Goal: Task Accomplishment & Management: Manage account settings

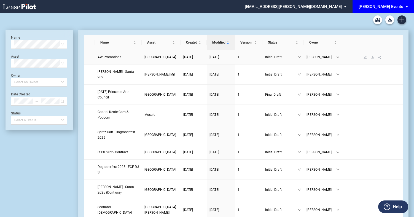
click at [119, 58] on span "AW Promotions" at bounding box center [110, 57] width 24 height 4
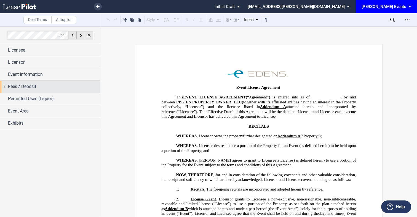
click at [39, 87] on div "Fees / Deposit" at bounding box center [54, 86] width 92 height 7
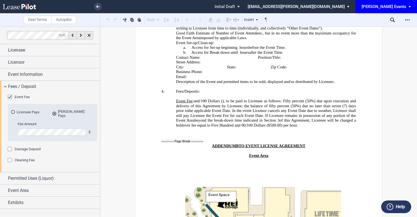
scroll to position [1089, 0]
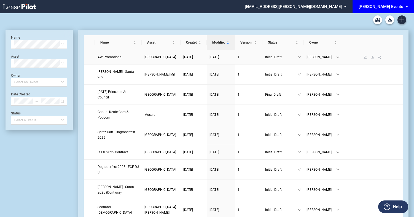
click at [113, 59] on span "AW Promotions" at bounding box center [110, 57] width 24 height 4
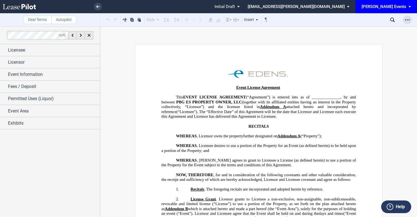
click at [407, 18] on icon "Open Lease options menu" at bounding box center [407, 20] width 4 height 4
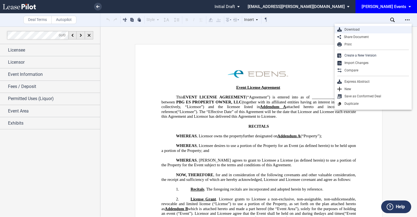
click at [373, 30] on div "Download" at bounding box center [374, 29] width 67 height 5
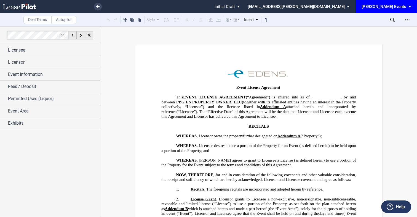
click at [242, 9] on span "status: \a\aInitial Draft\a\a\a\a\a" at bounding box center [239, 6] width 7 height 13
